Goal: Transaction & Acquisition: Purchase product/service

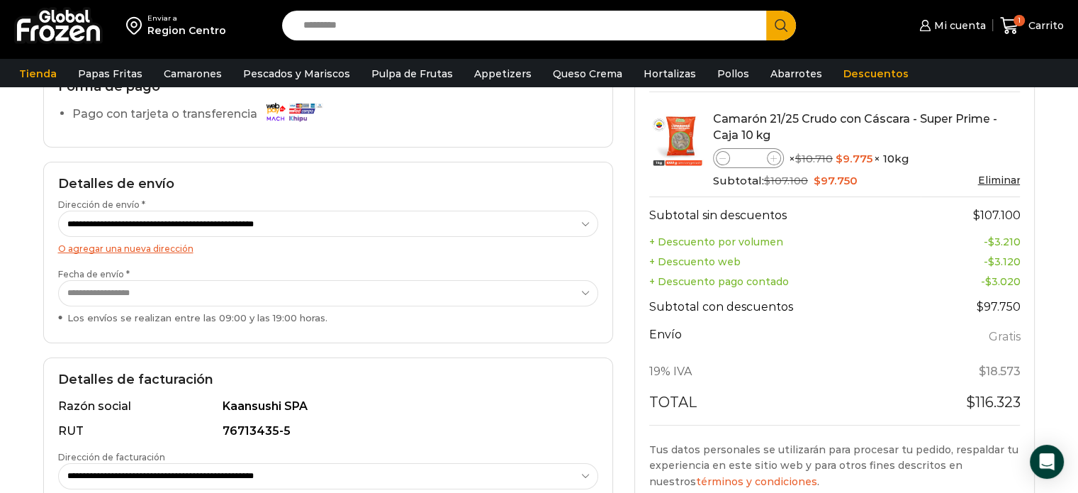
scroll to position [130, 0]
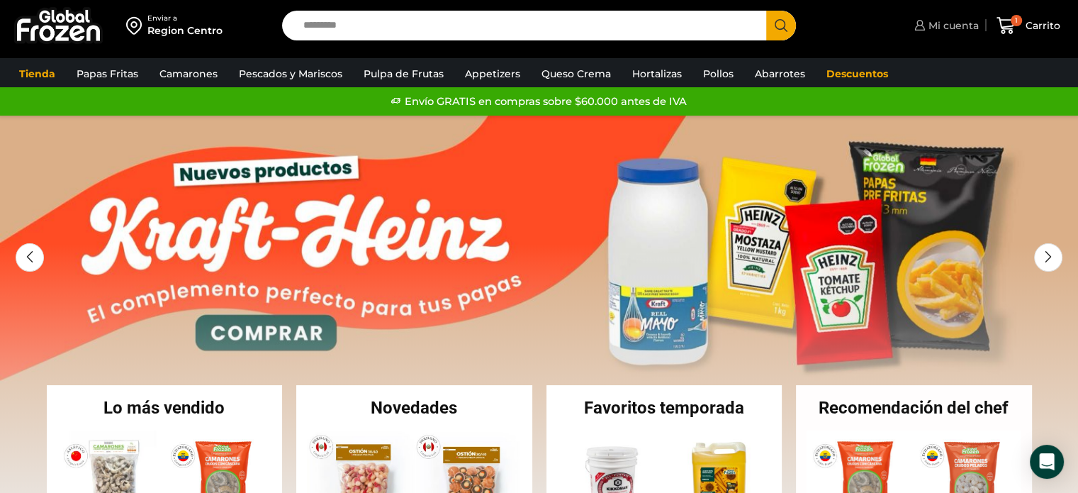
click at [958, 18] on span "Mi cuenta" at bounding box center [952, 25] width 54 height 14
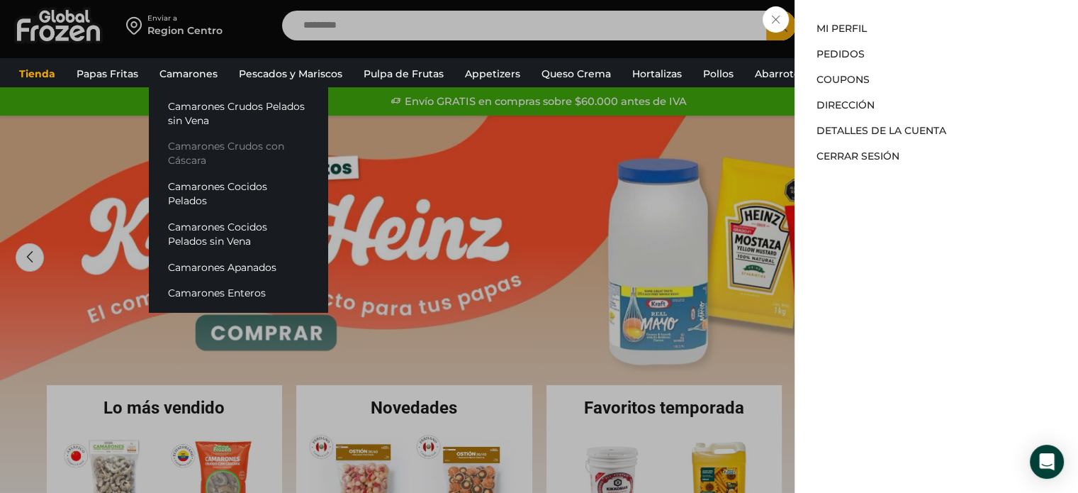
click at [211, 148] on link "Camarones Crudos con Cáscara" at bounding box center [238, 153] width 179 height 40
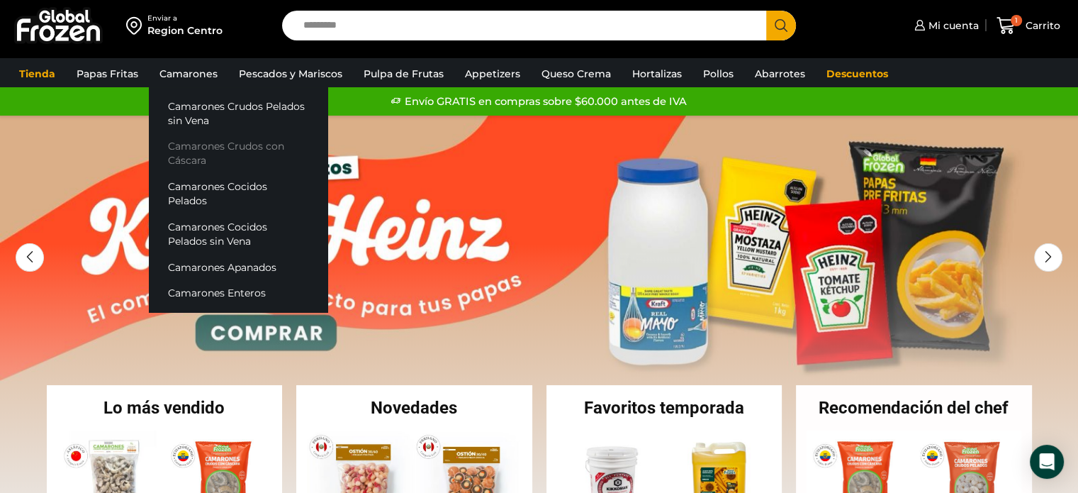
click at [211, 148] on link "Camarones Crudos con Cáscara" at bounding box center [238, 153] width 179 height 40
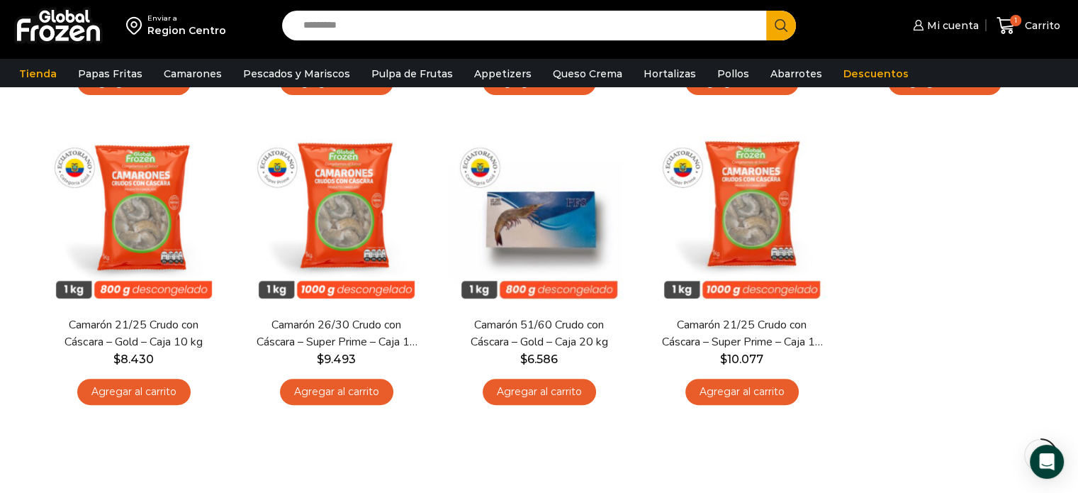
scroll to position [403, 0]
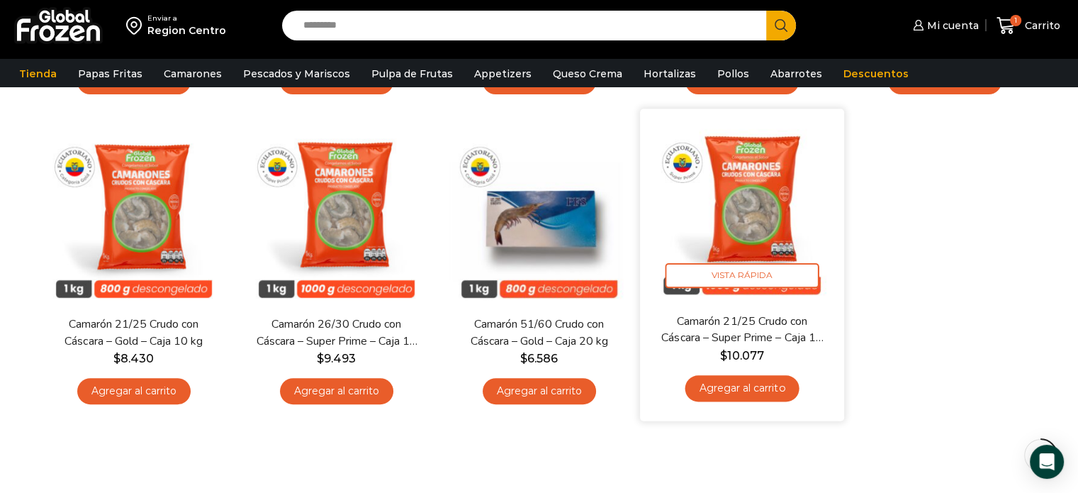
click at [742, 206] on img at bounding box center [742, 211] width 183 height 183
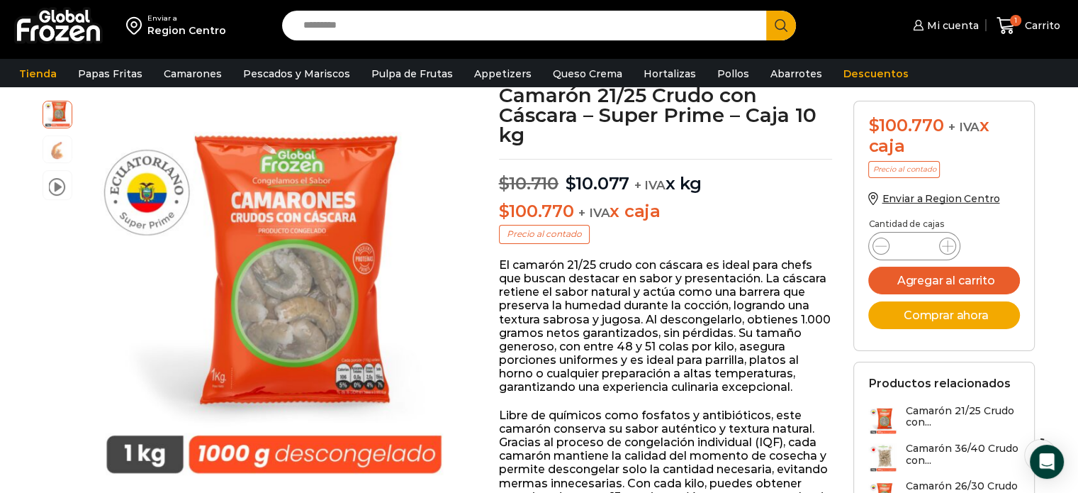
scroll to position [91, 0]
click at [932, 315] on button "Comprar ahora" at bounding box center [944, 315] width 152 height 28
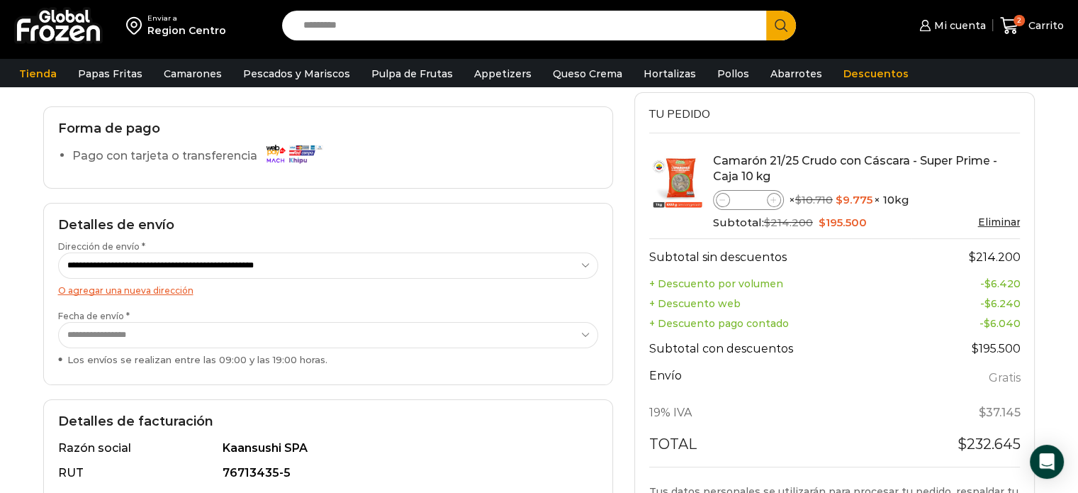
scroll to position [147, 0]
click at [723, 200] on icon at bounding box center [723, 200] width 6 height 6
type input "*"
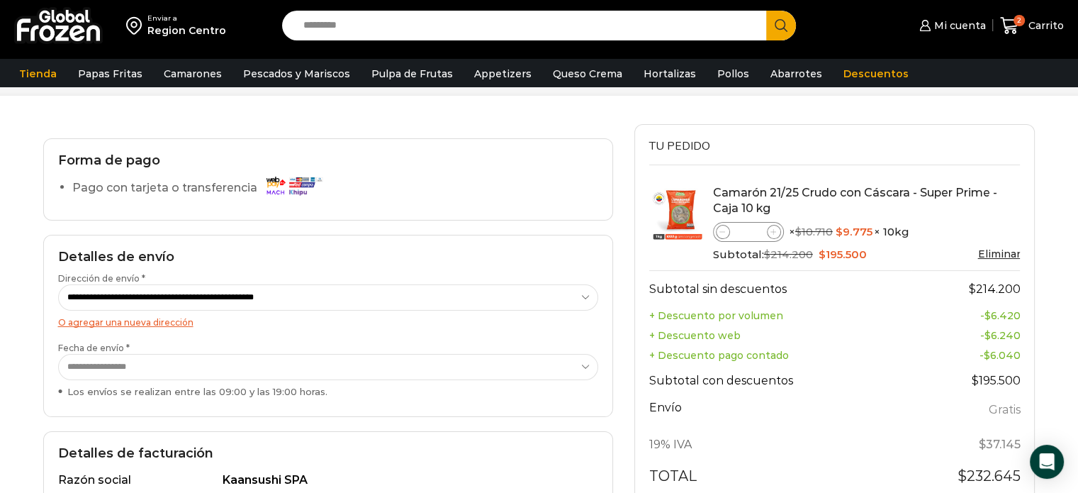
scroll to position [113, 0]
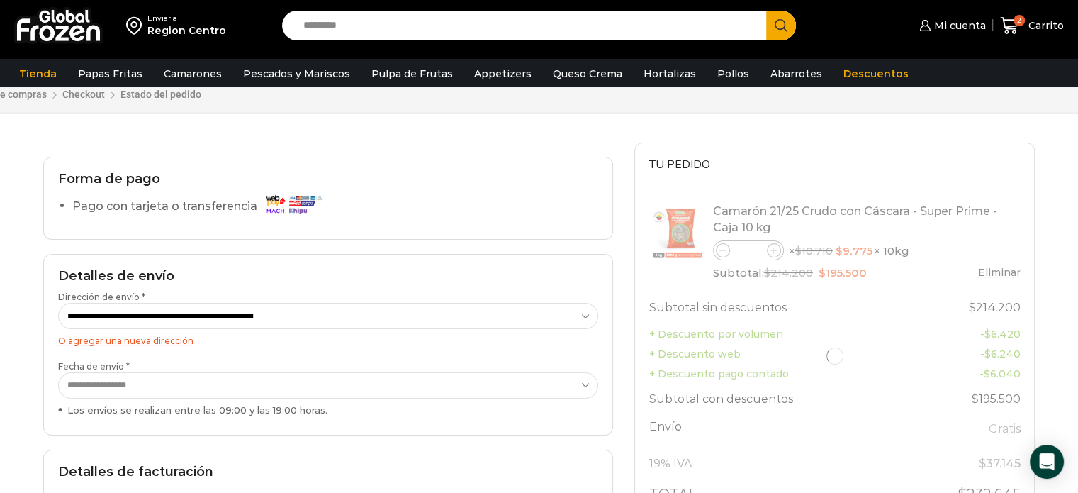
scroll to position [43, 0]
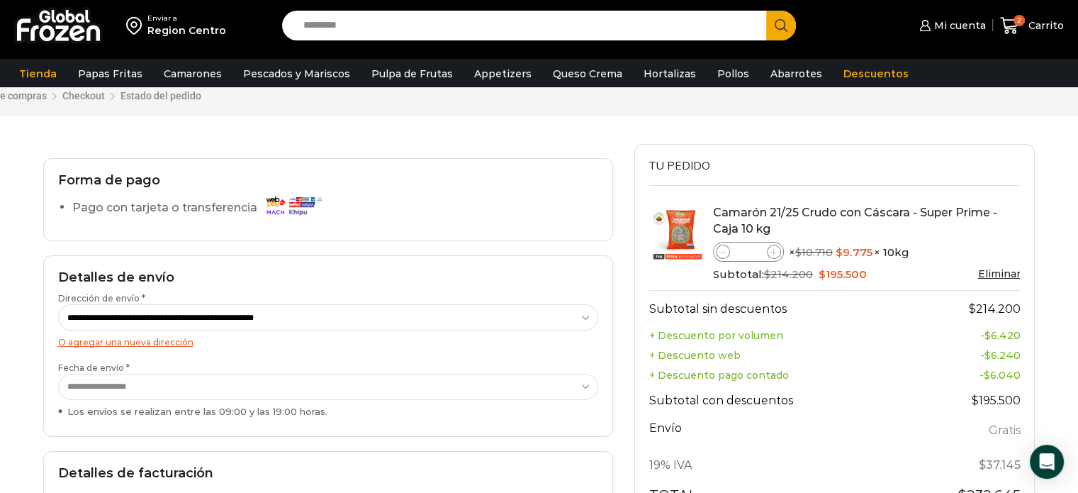
click at [722, 252] on icon at bounding box center [723, 252] width 6 height 6
type input "*"
click at [996, 273] on link "Eliminar" at bounding box center [999, 273] width 43 height 13
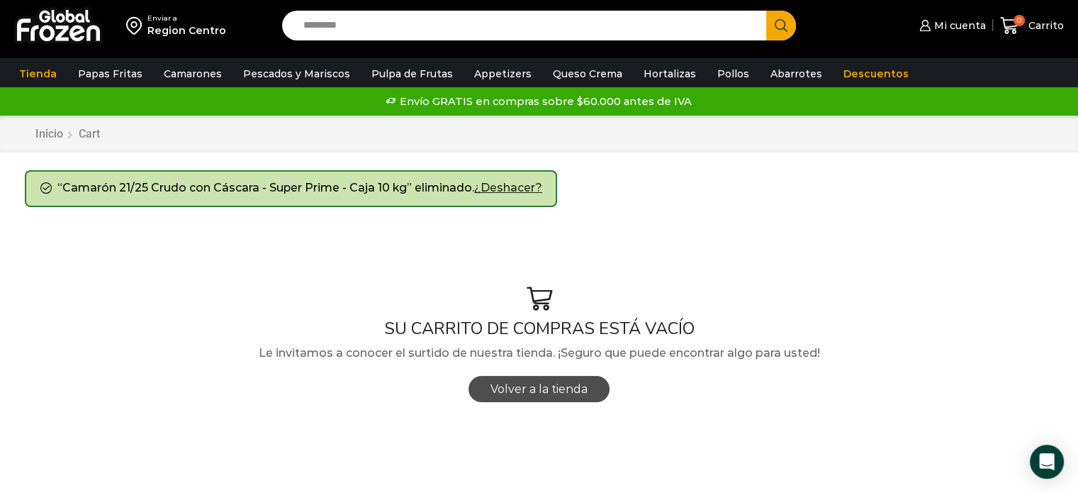
click at [550, 389] on span "Volver a la tienda" at bounding box center [539, 388] width 97 height 13
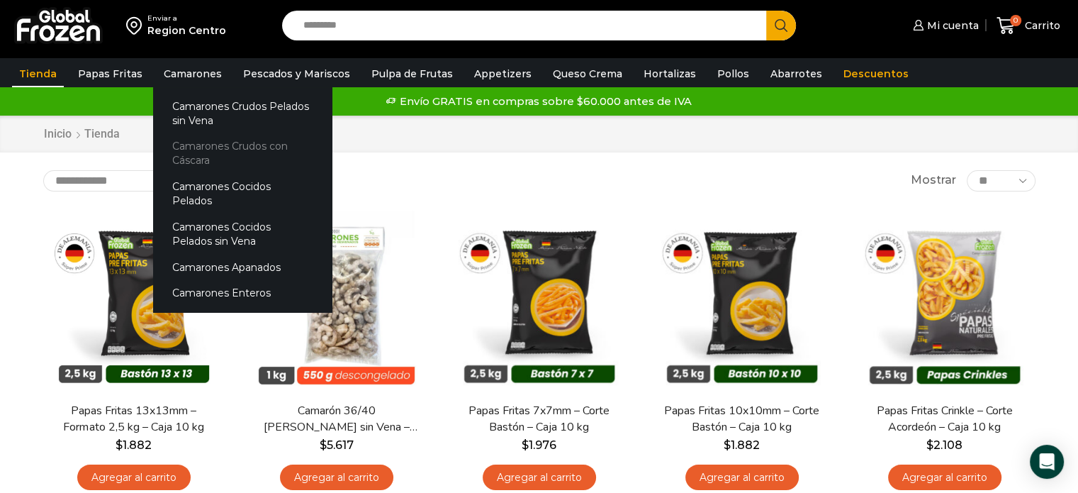
click at [202, 148] on link "Camarones Crudos con Cáscara" at bounding box center [242, 153] width 179 height 40
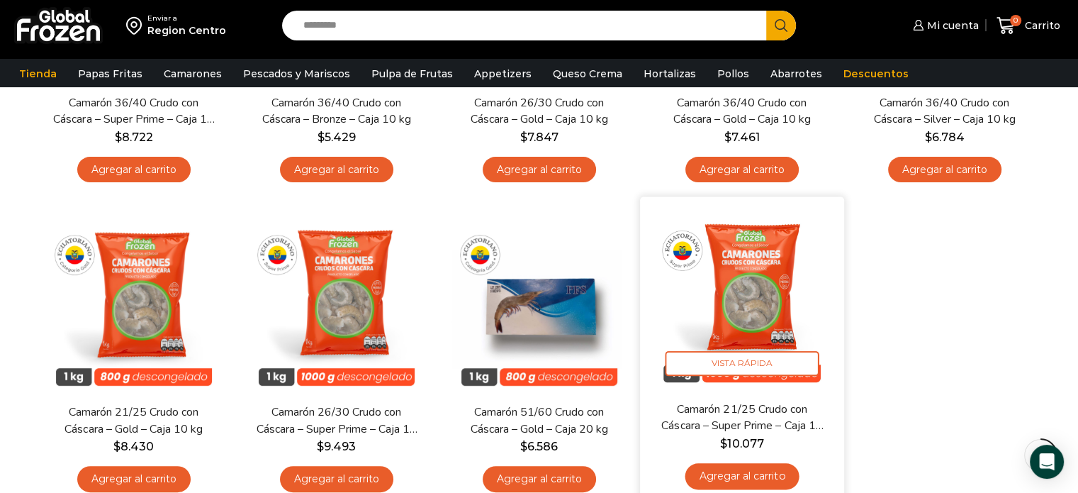
scroll to position [343, 0]
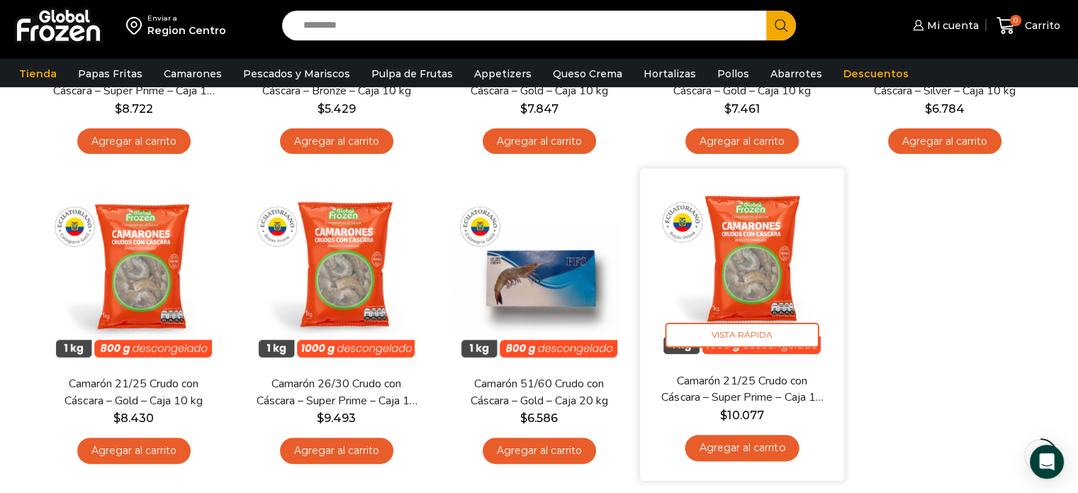
click at [739, 261] on img at bounding box center [742, 270] width 183 height 183
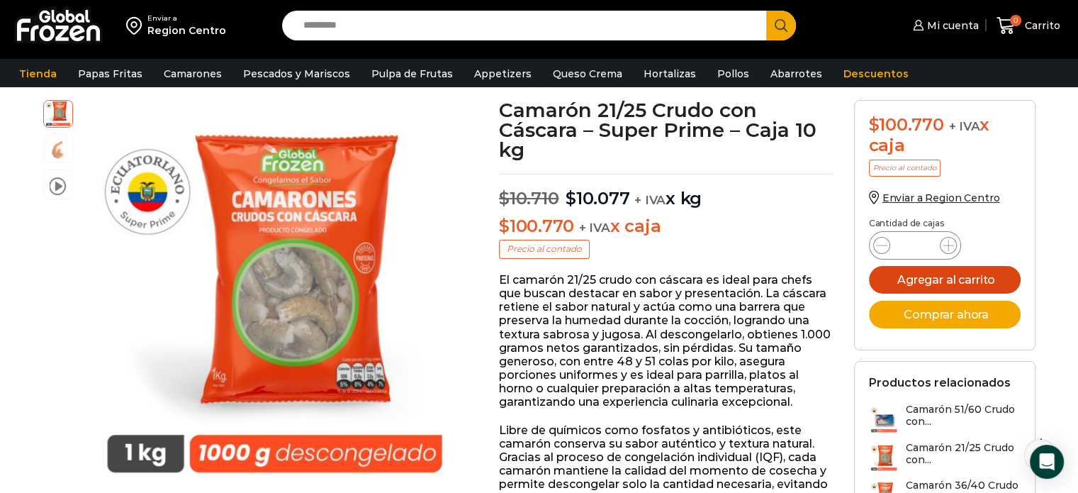
scroll to position [82, 0]
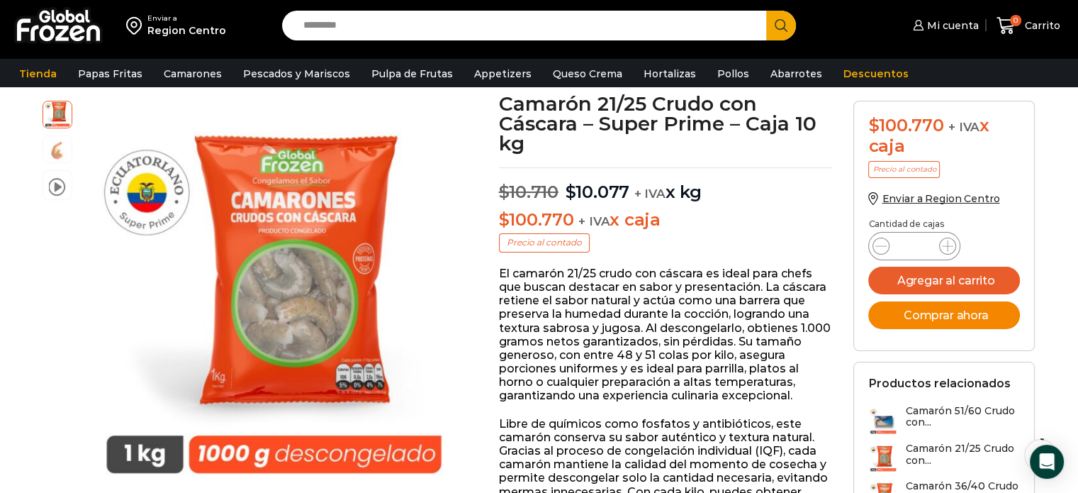
click at [961, 317] on button "Comprar ahora" at bounding box center [944, 315] width 152 height 28
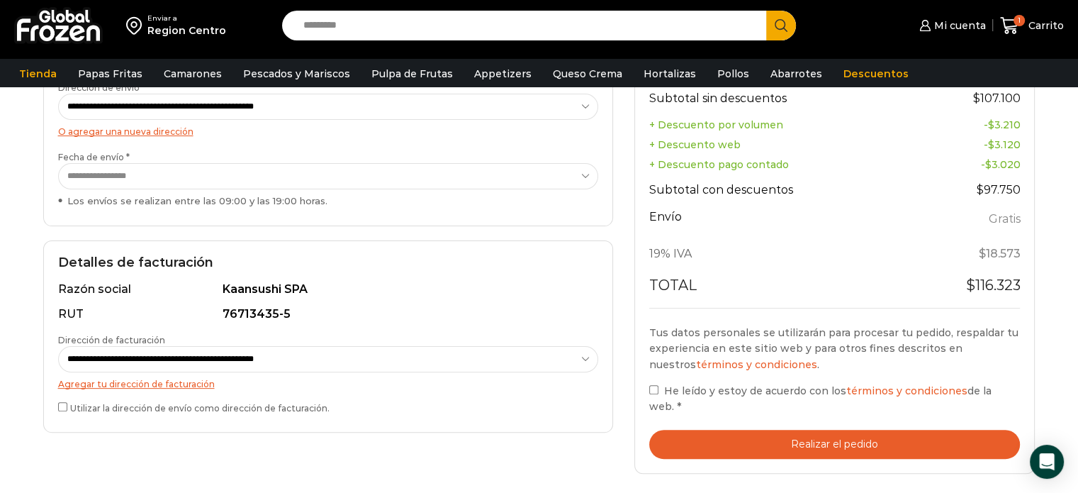
scroll to position [308, 0]
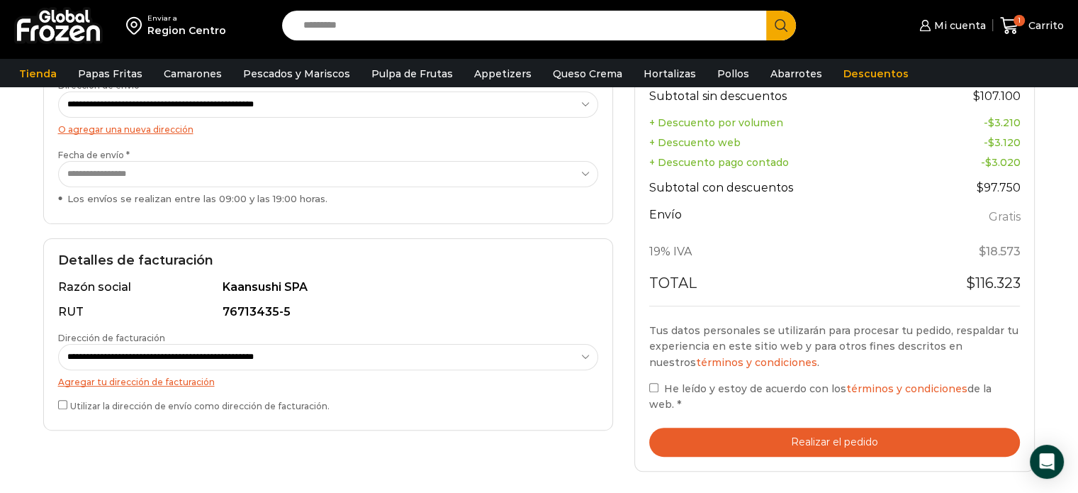
click at [794, 430] on button "Realizar el pedido" at bounding box center [834, 441] width 371 height 29
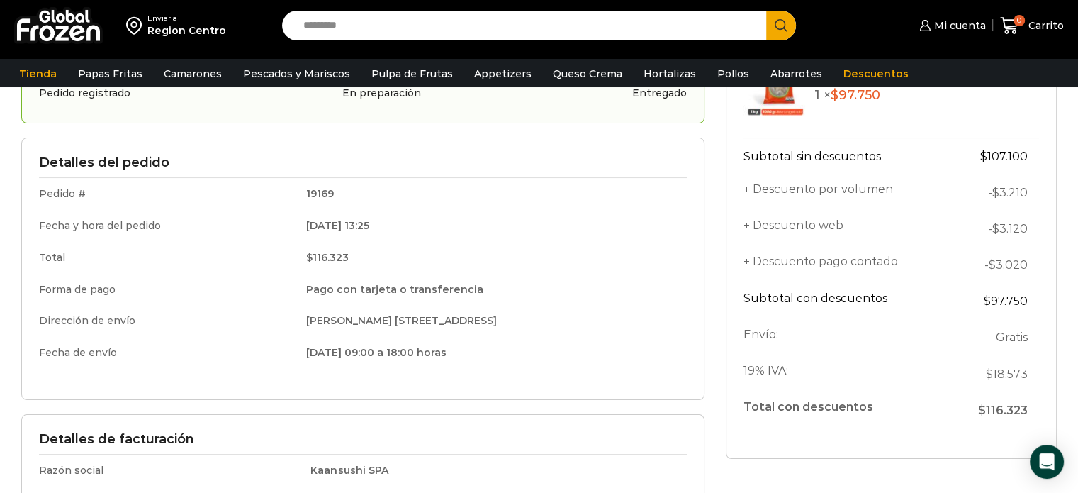
scroll to position [138, 0]
drag, startPoint x: 265, startPoint y: 349, endPoint x: 312, endPoint y: 352, distance: 46.9
click at [312, 352] on td "[DATE] 09:00 a 18:00 horas" at bounding box center [491, 350] width 391 height 29
click at [479, 327] on td "[PERSON_NAME] [STREET_ADDRESS]" at bounding box center [491, 320] width 391 height 32
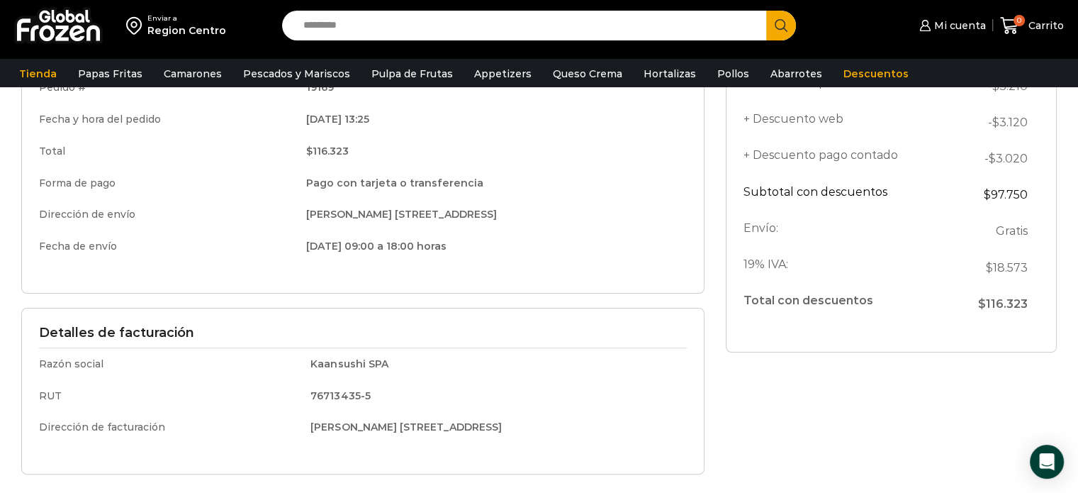
scroll to position [245, 0]
click at [660, 313] on div "Detalles de facturación Razón social Kaansushi SPA RUT 76713435-5 Dirección de …" at bounding box center [362, 389] width 683 height 167
